Goal: Information Seeking & Learning: Learn about a topic

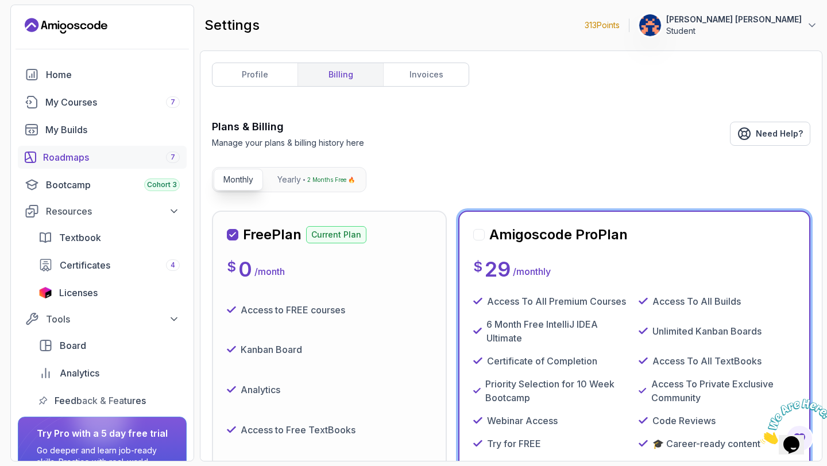
click at [75, 158] on div "Roadmaps 7" at bounding box center [111, 157] width 137 height 14
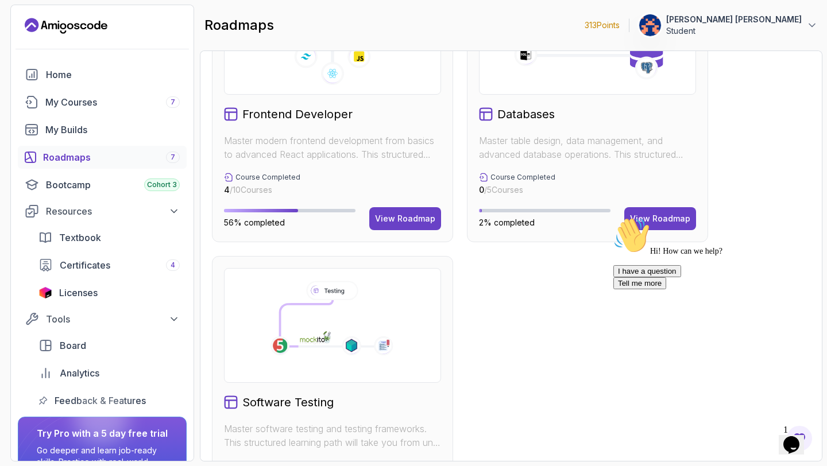
scroll to position [676, 0]
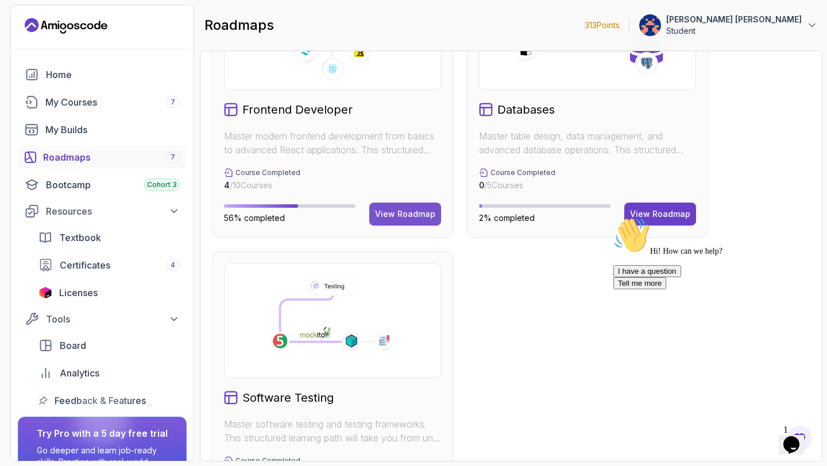
click at [416, 211] on div "View Roadmap" at bounding box center [405, 213] width 60 height 11
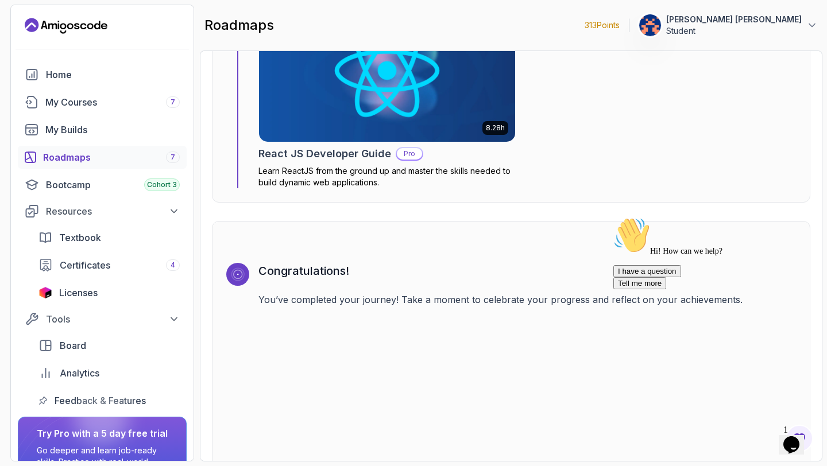
scroll to position [3138, 0]
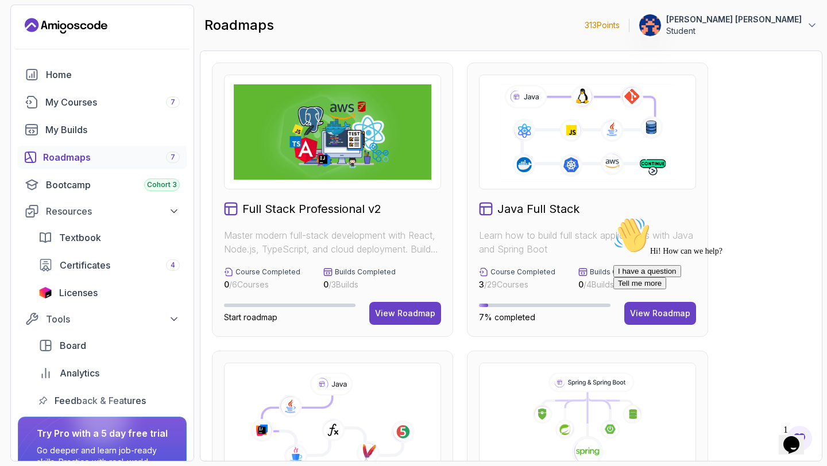
scroll to position [90, 0]
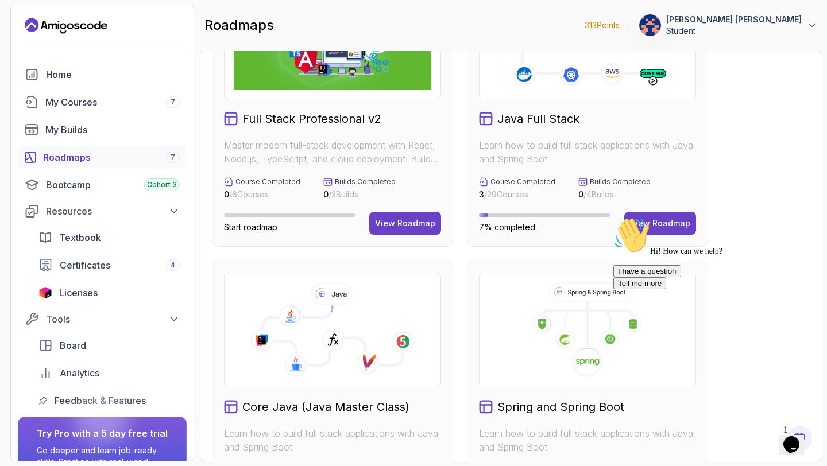
click at [646, 222] on div "Hi! How can we help? I have a question Tell me more" at bounding box center [716, 253] width 207 height 72
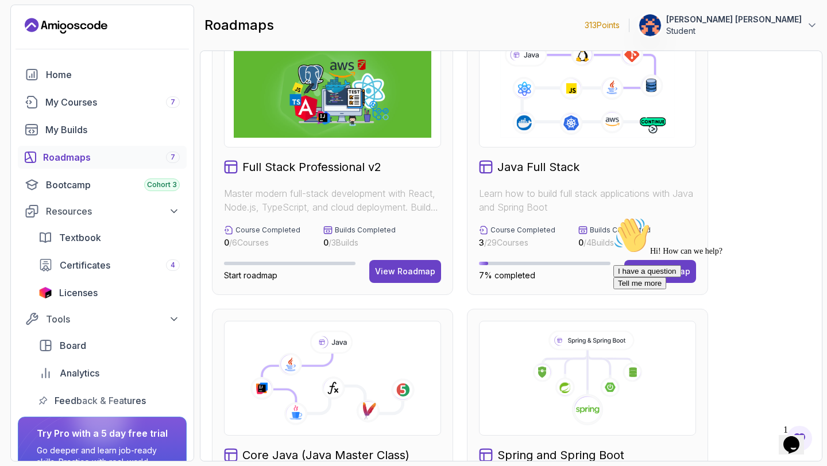
click at [652, 270] on div "Hi! How can we help? I have a question Tell me more" at bounding box center [716, 253] width 207 height 72
click at [660, 270] on div "Hi! How can we help? I have a question Tell me more" at bounding box center [716, 253] width 207 height 72
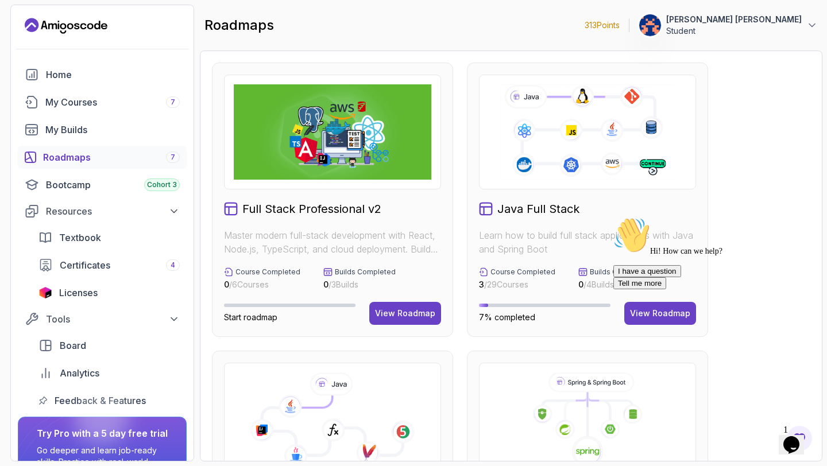
scroll to position [33, 0]
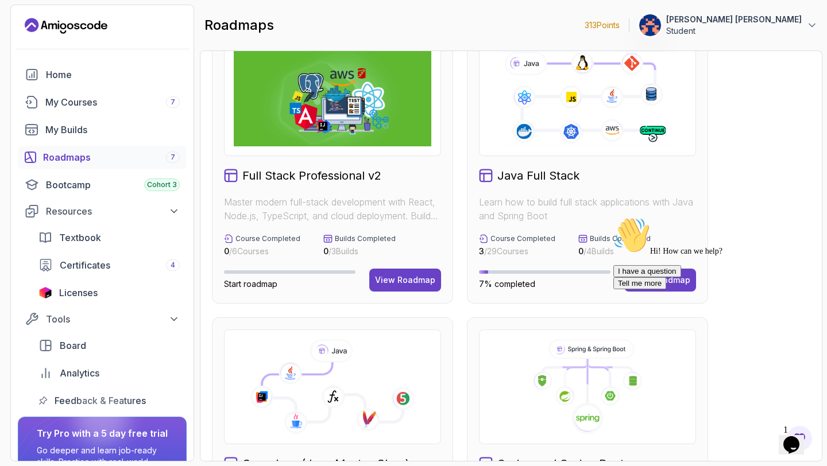
click at [668, 277] on div "Hi! How can we help? I have a question Tell me more" at bounding box center [716, 253] width 207 height 72
click at [613, 217] on icon "Chat attention grabber" at bounding box center [613, 217] width 0 height 0
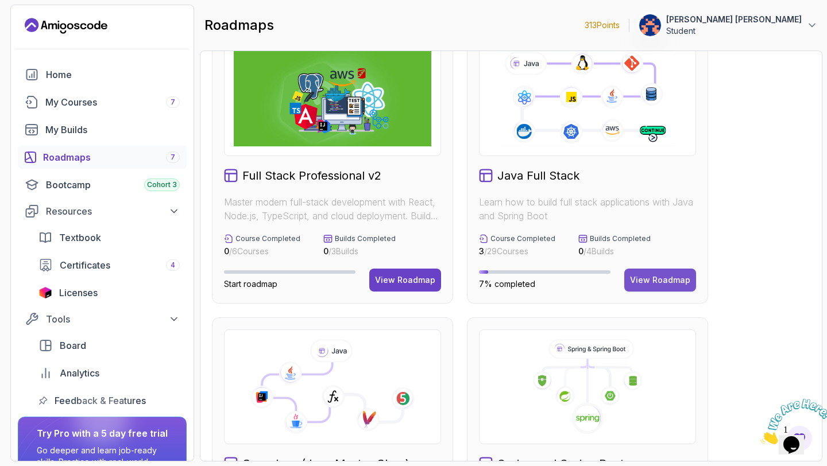
click at [652, 281] on div "View Roadmap" at bounding box center [660, 280] width 60 height 11
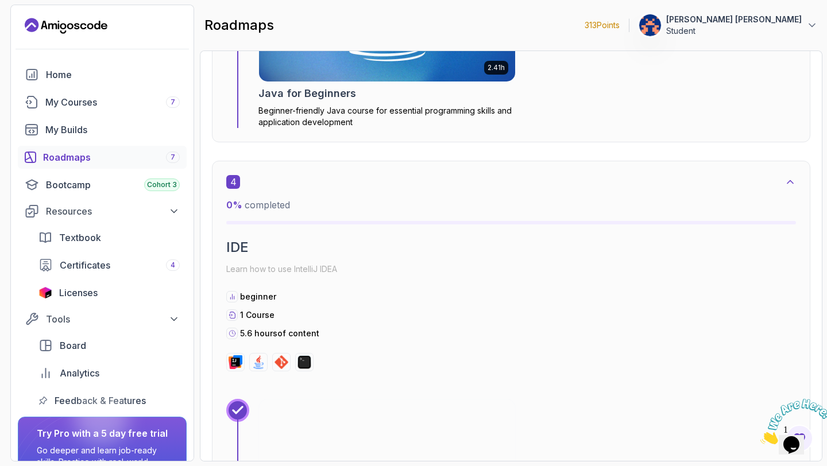
scroll to position [1807, 0]
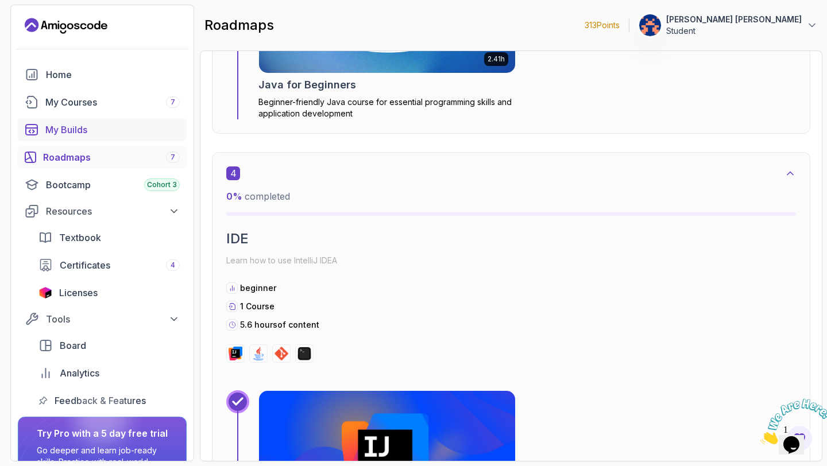
click at [97, 133] on div "My Builds" at bounding box center [112, 130] width 134 height 14
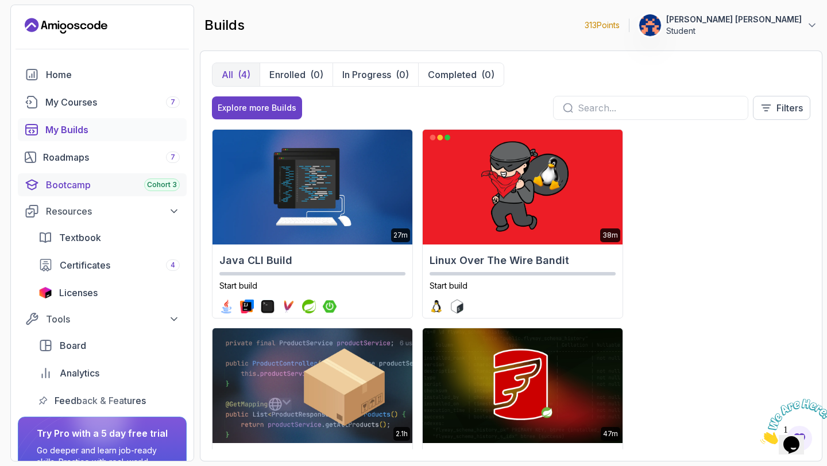
click at [92, 184] on div "Bootcamp Cohort 3" at bounding box center [113, 185] width 134 height 14
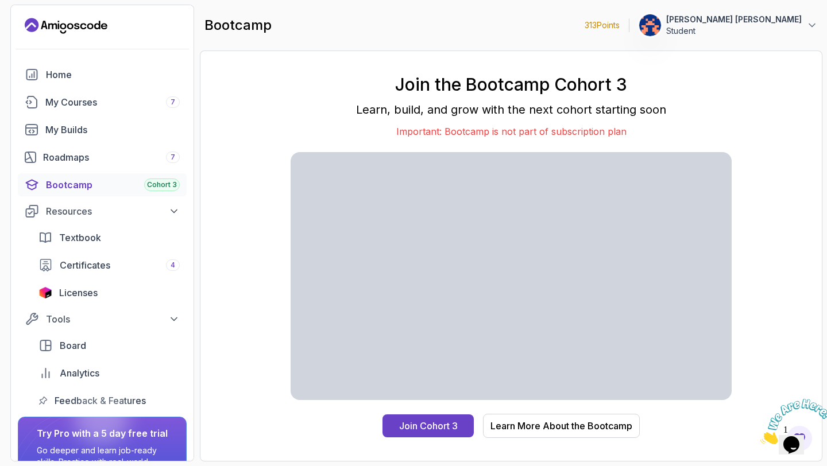
click at [363, 109] on p "Learn, build, and grow with the next cohort starting soon" at bounding box center [511, 110] width 441 height 16
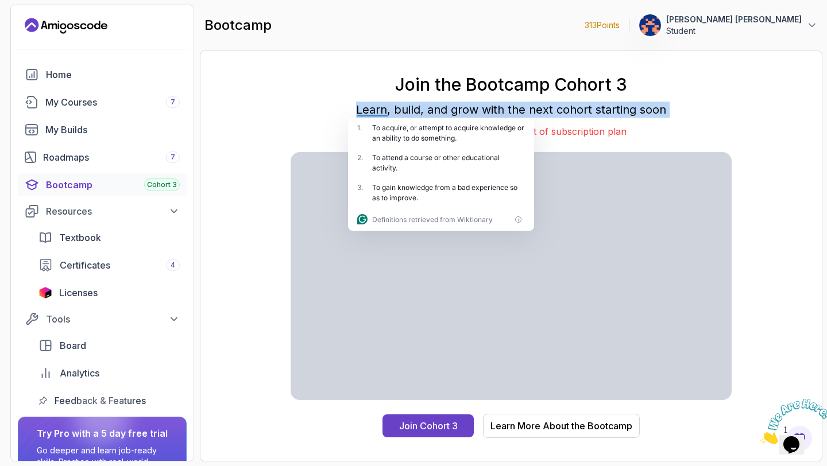
click at [328, 109] on p "Learn, build, and grow with the next cohort starting soon" at bounding box center [511, 110] width 441 height 16
